Goal: Information Seeking & Learning: Learn about a topic

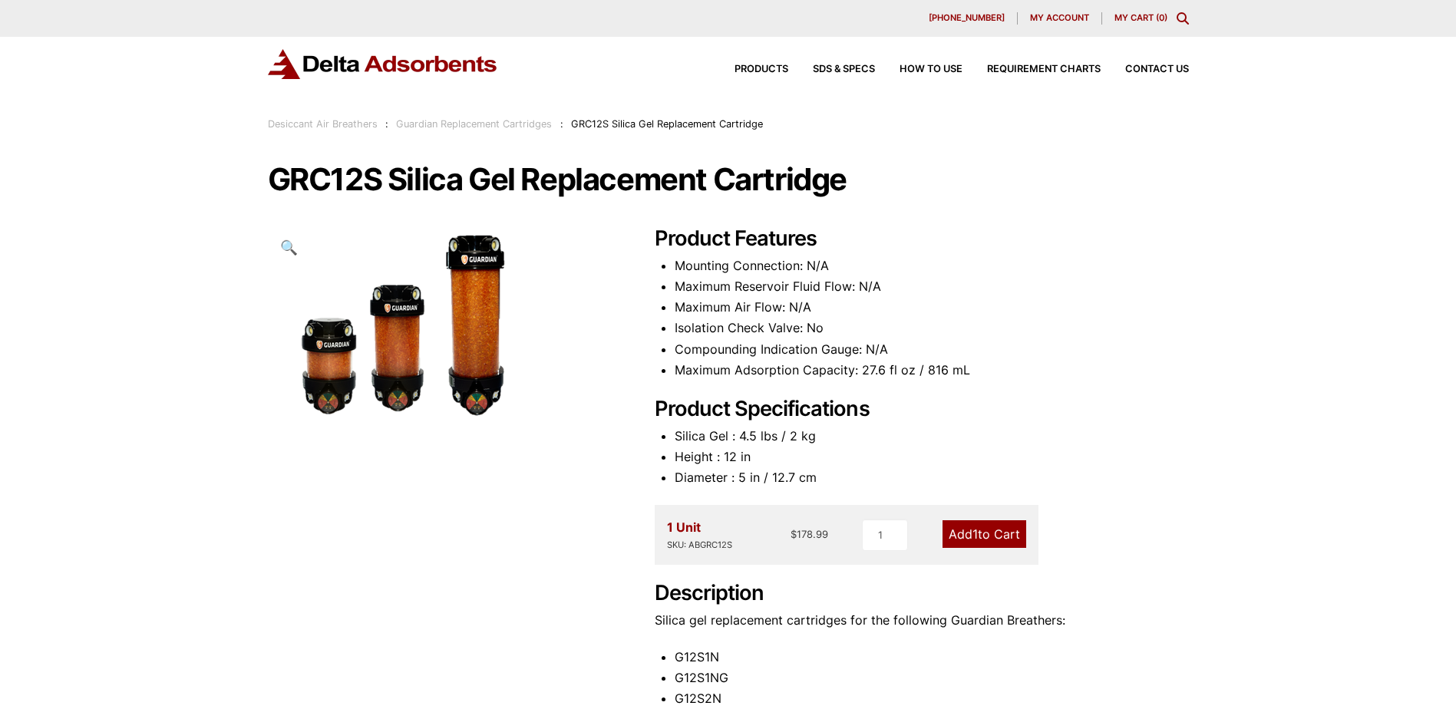
click at [765, 322] on li "Isolation Check Valve: No" at bounding box center [931, 328] width 514 height 21
click at [682, 311] on li "Maximum Air Flow: N/A" at bounding box center [931, 307] width 514 height 21
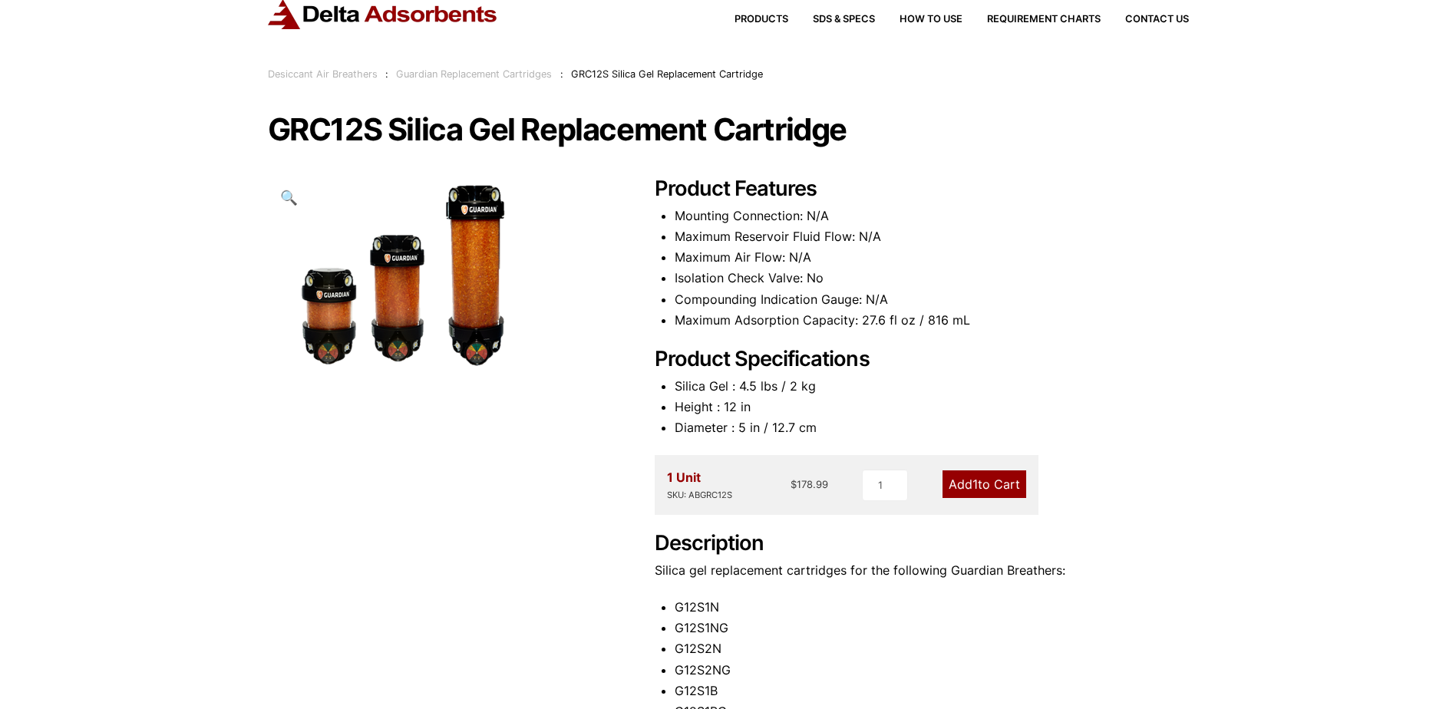
scroll to position [153, 0]
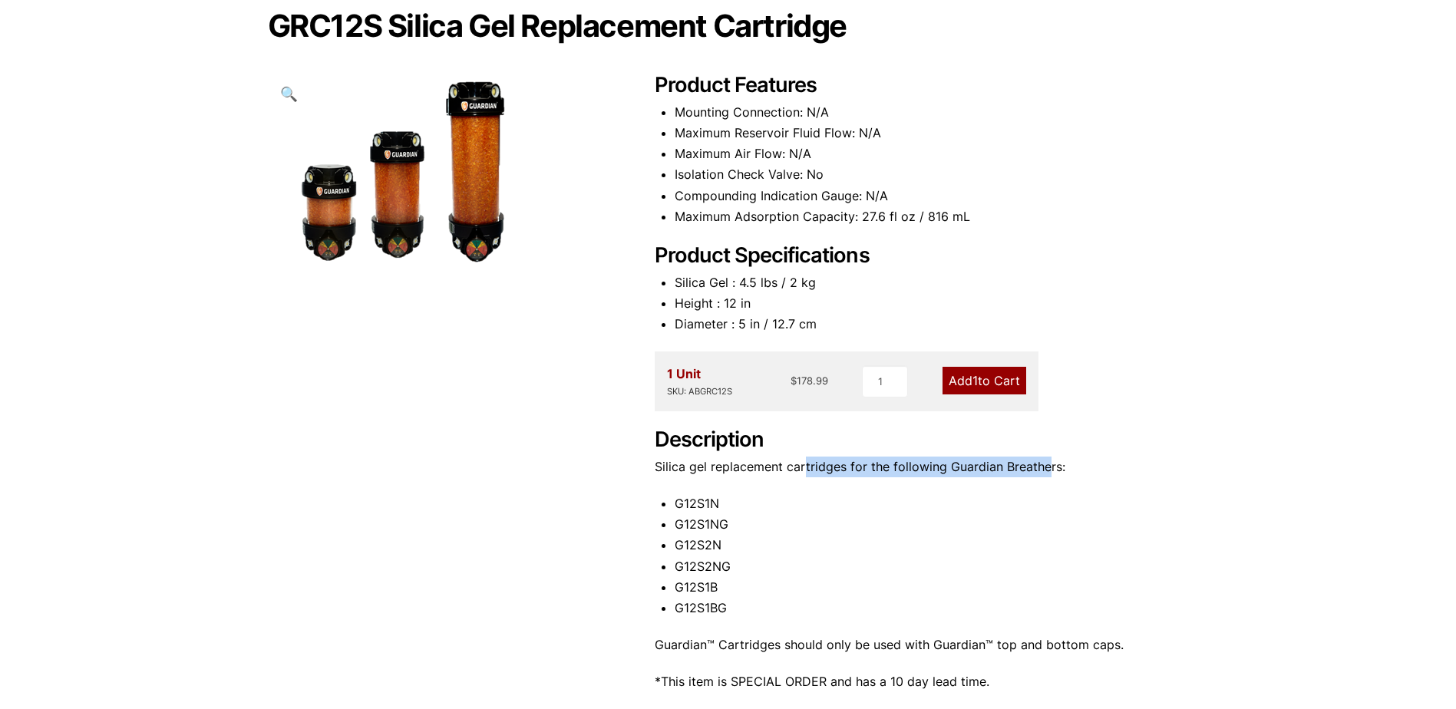
drag, startPoint x: 801, startPoint y: 462, endPoint x: 1044, endPoint y: 473, distance: 243.5
click at [1044, 473] on p "Silica gel replacement cartridges for the following Guardian Breathers:" at bounding box center [922, 467] width 534 height 21
drag, startPoint x: 1044, startPoint y: 473, endPoint x: 983, endPoint y: 467, distance: 61.7
click at [983, 467] on p "Silica gel replacement cartridges for the following Guardian Breathers:" at bounding box center [922, 467] width 534 height 21
click at [940, 468] on p "Silica gel replacement cartridges for the following Guardian Breathers:" at bounding box center [922, 467] width 534 height 21
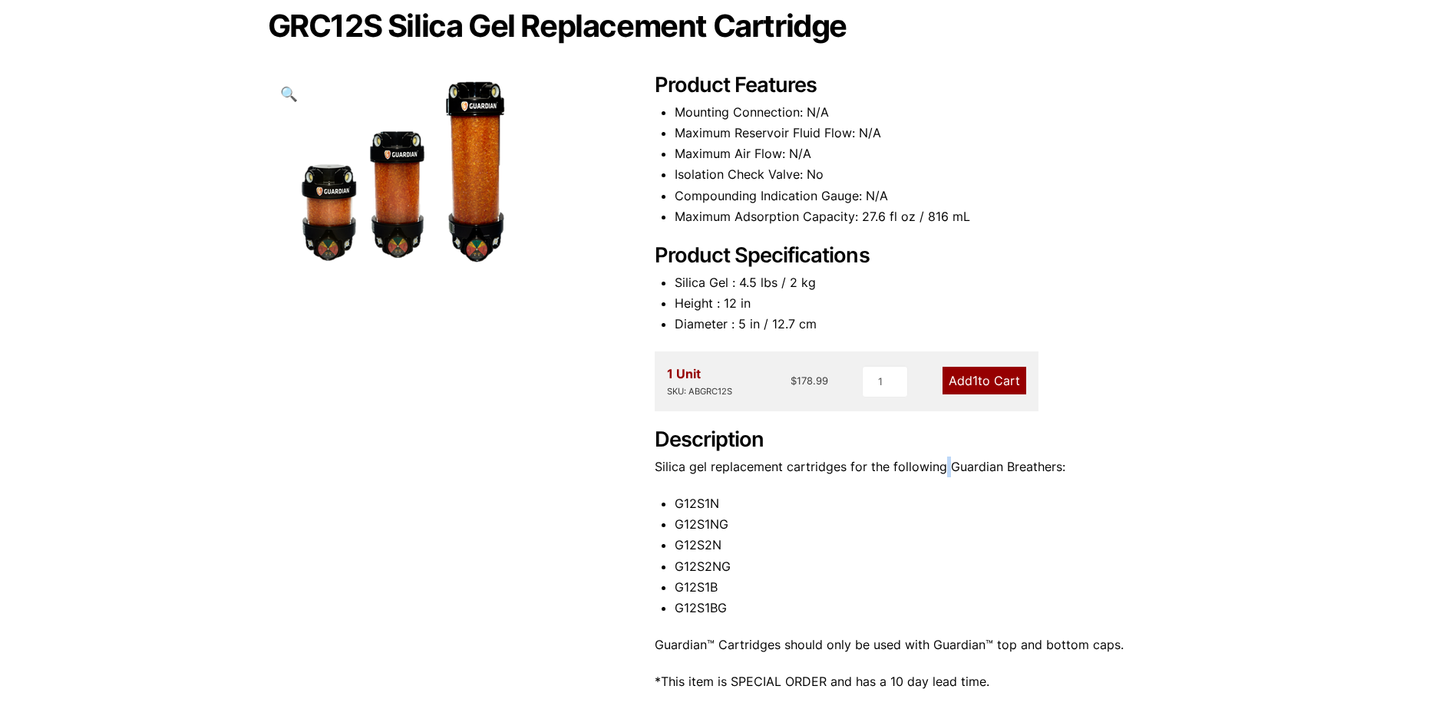
click at [940, 468] on p "Silica gel replacement cartridges for the following Guardian Breathers:" at bounding box center [922, 467] width 534 height 21
drag, startPoint x: 940, startPoint y: 468, endPoint x: 978, endPoint y: 463, distance: 37.9
click at [978, 463] on p "Silica gel replacement cartridges for the following Guardian Breathers:" at bounding box center [922, 467] width 534 height 21
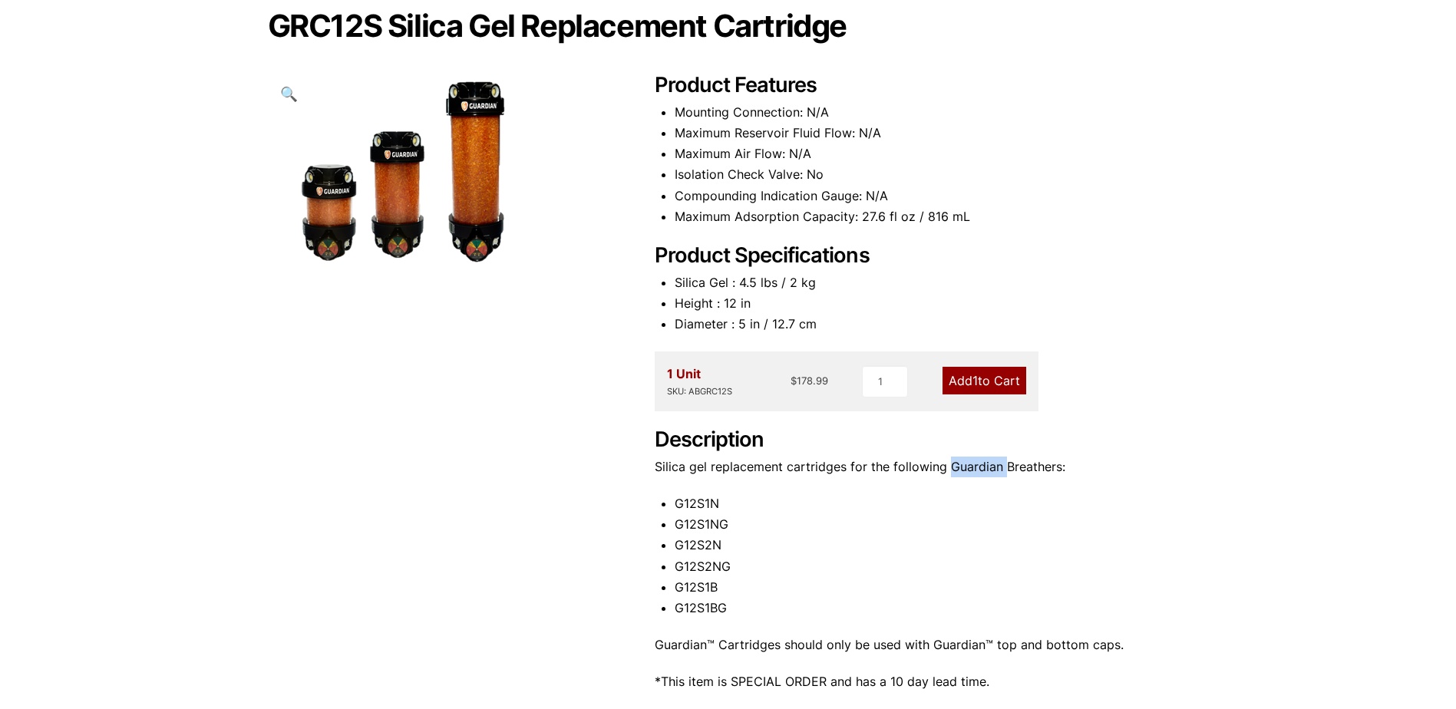
click at [406, 237] on img at bounding box center [399, 173] width 263 height 201
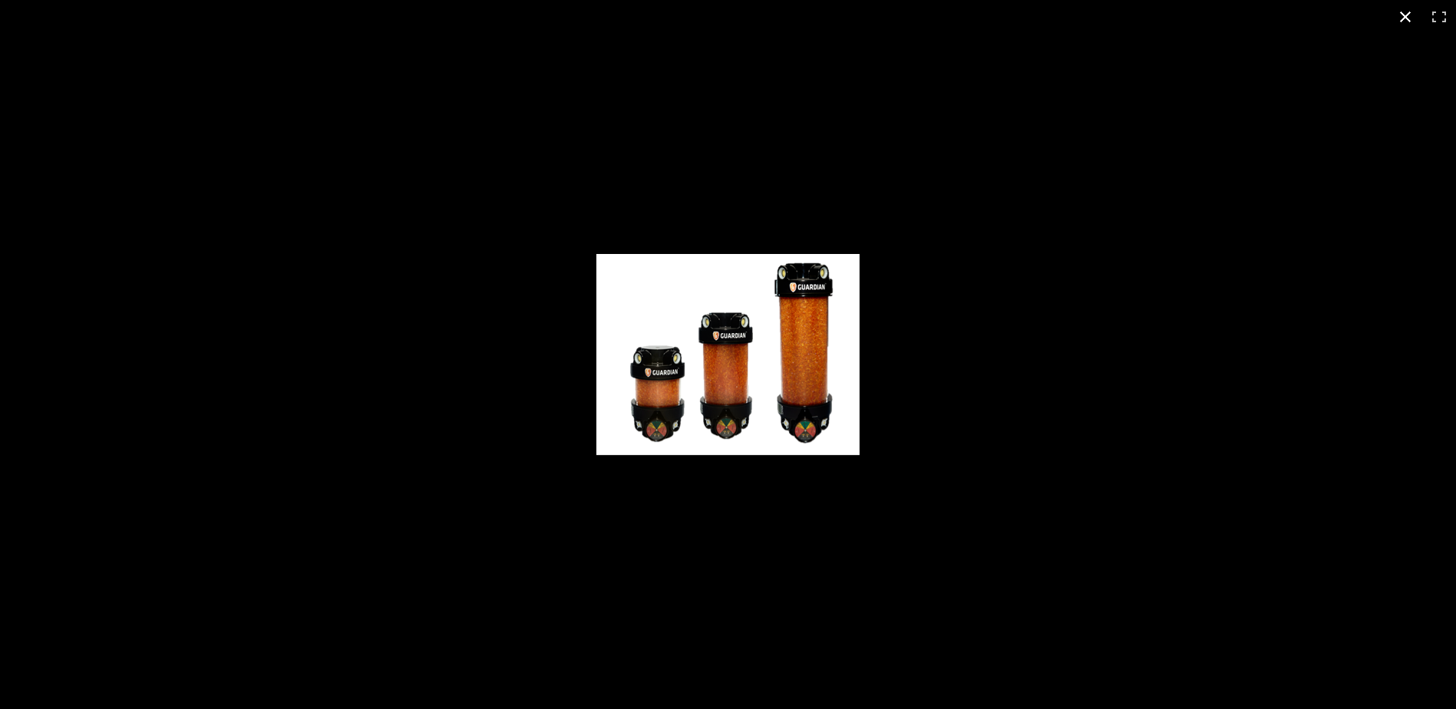
click at [923, 269] on div at bounding box center [824, 365] width 457 height 223
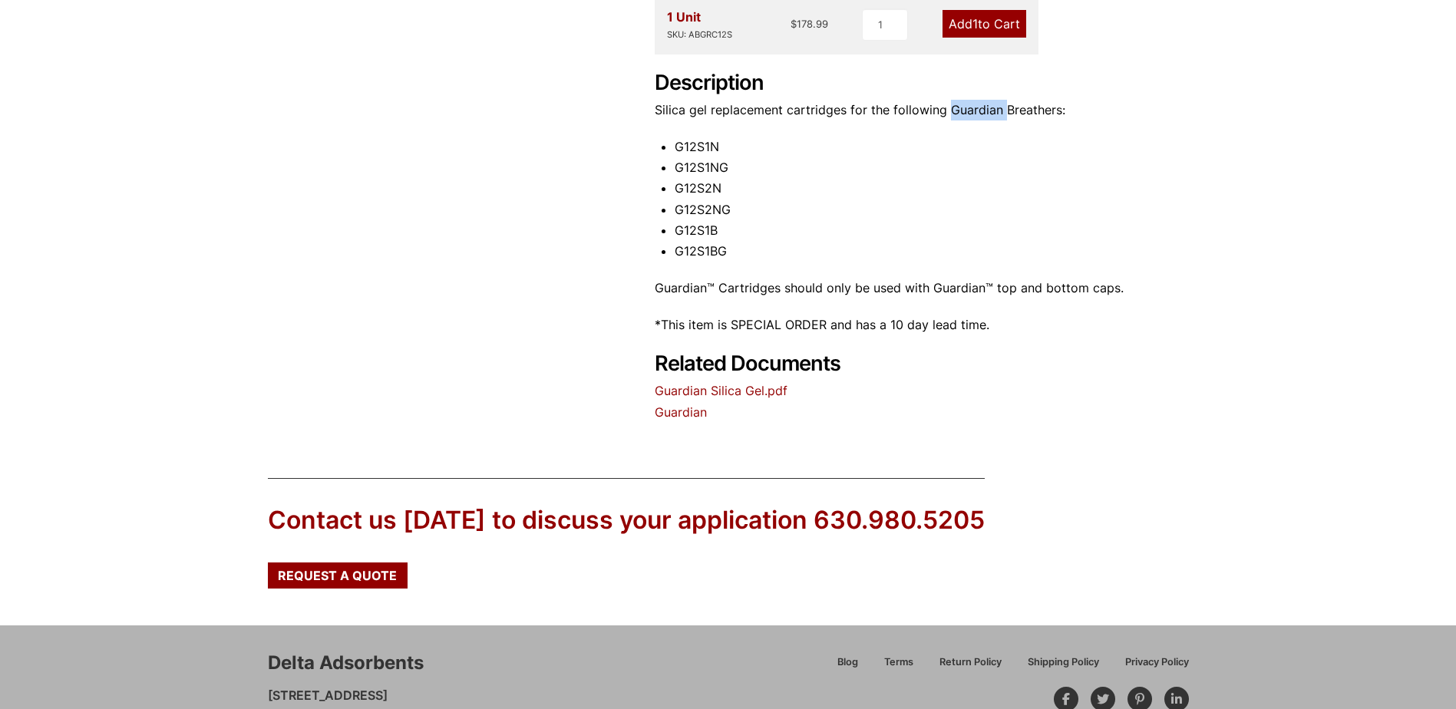
scroll to position [537, 0]
